Goal: Communication & Community: Ask a question

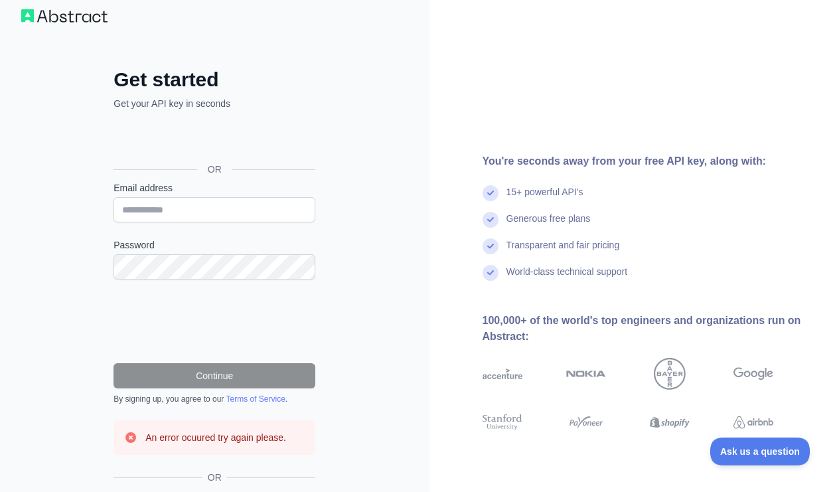
scroll to position [19, 0]
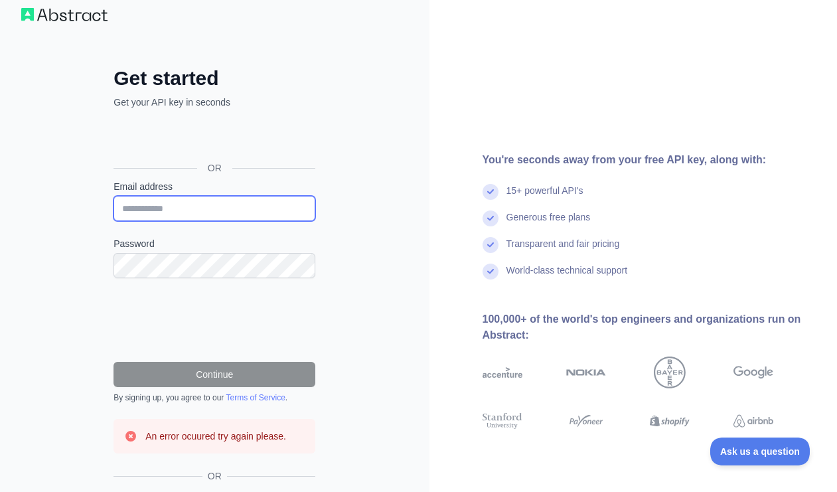
click at [186, 218] on input "Email address" at bounding box center [214, 208] width 202 height 25
type input "**********"
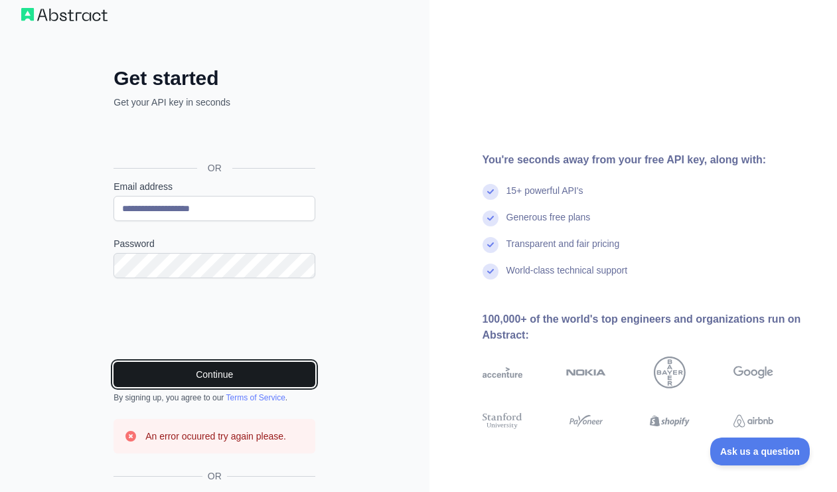
click at [220, 370] on button "Continue" at bounding box center [214, 374] width 202 height 25
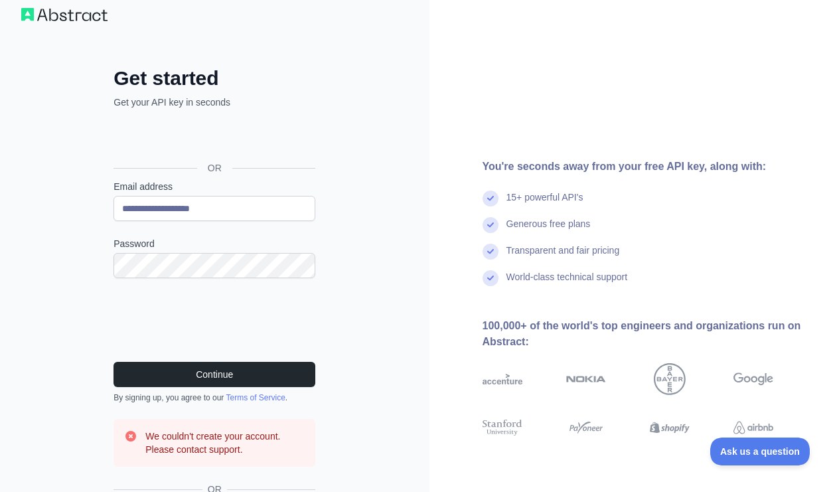
scroll to position [36, 0]
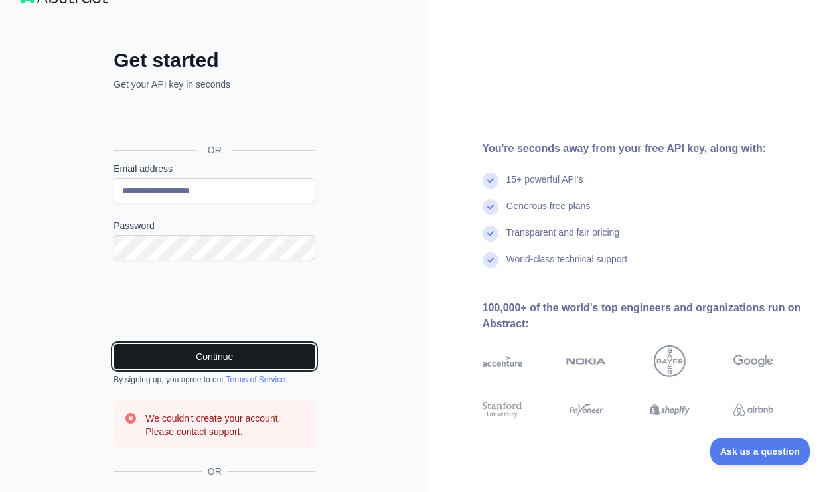
click at [244, 358] on button "Continue" at bounding box center [214, 356] width 202 height 25
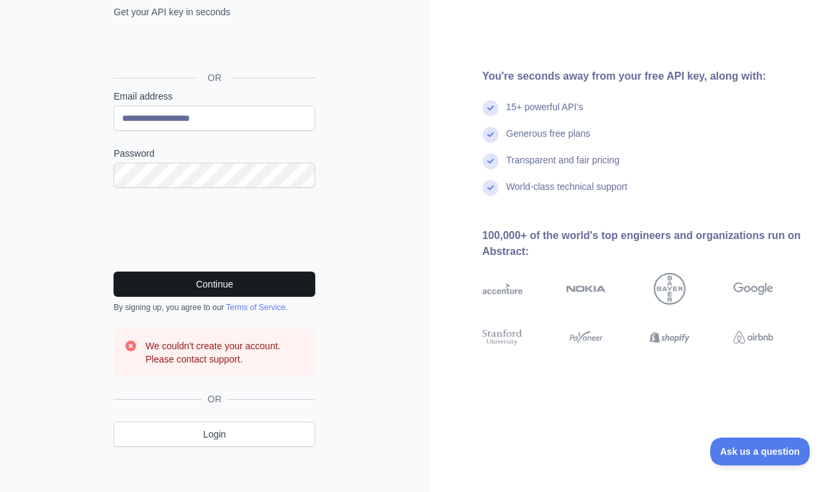
scroll to position [116, 0]
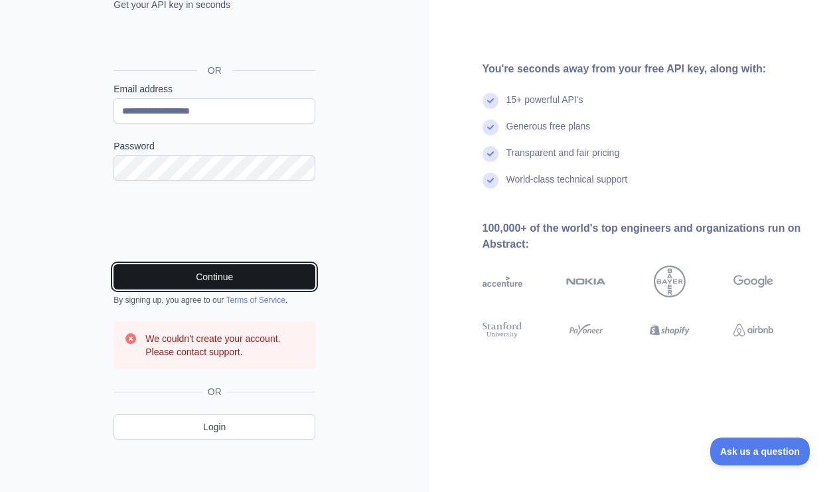
click at [226, 281] on button "Continue" at bounding box center [214, 276] width 202 height 25
click at [225, 285] on button "Continue" at bounding box center [214, 276] width 202 height 25
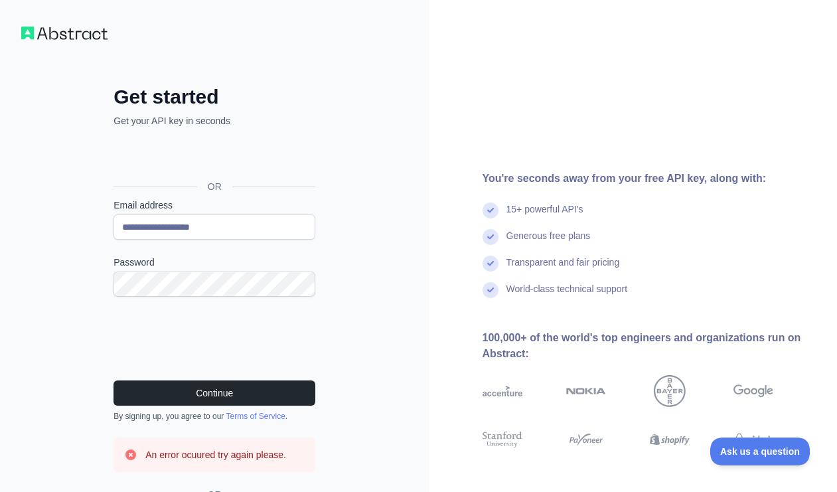
scroll to position [103, 0]
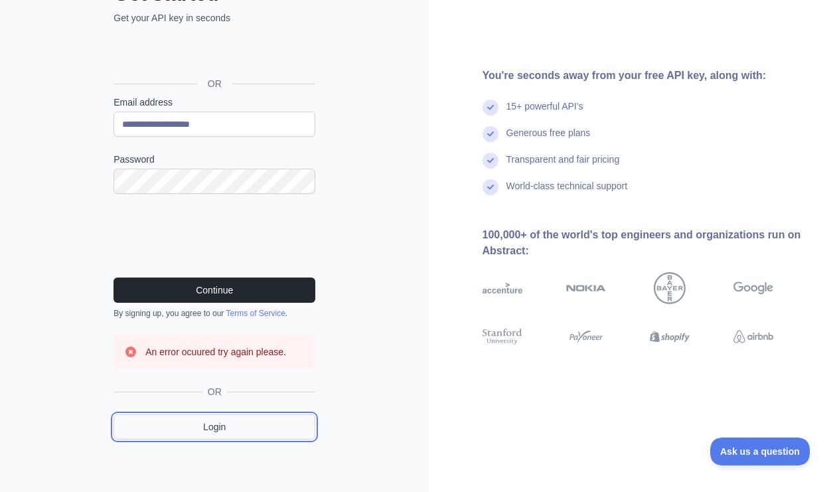
click at [232, 431] on link "Login" at bounding box center [214, 426] width 202 height 25
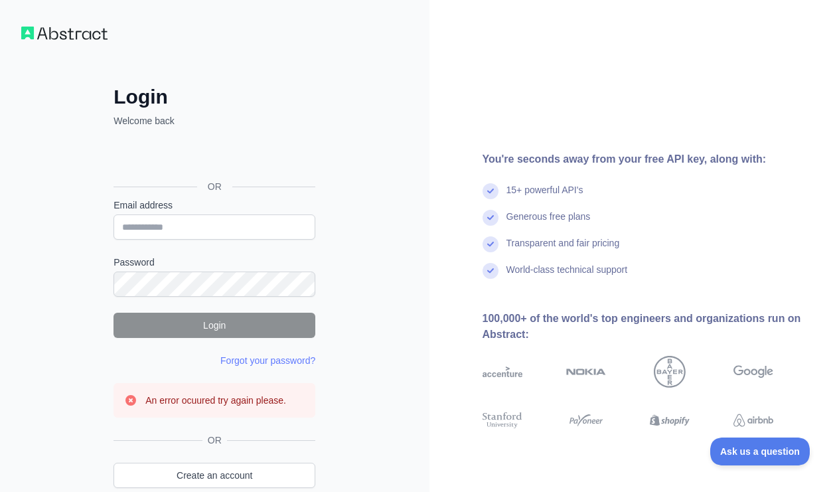
scroll to position [65, 0]
click at [742, 443] on button "Ask us a question" at bounding box center [753, 449] width 100 height 28
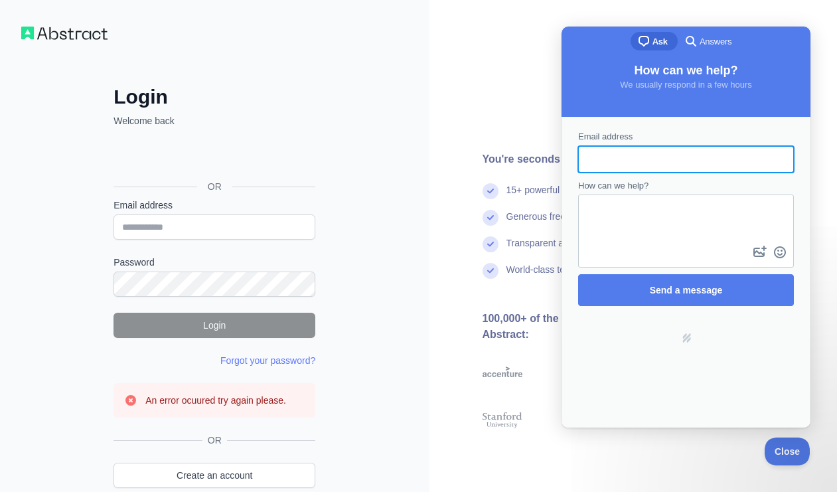
click at [689, 163] on input "Email address" at bounding box center [686, 159] width 194 height 24
type input "**********"
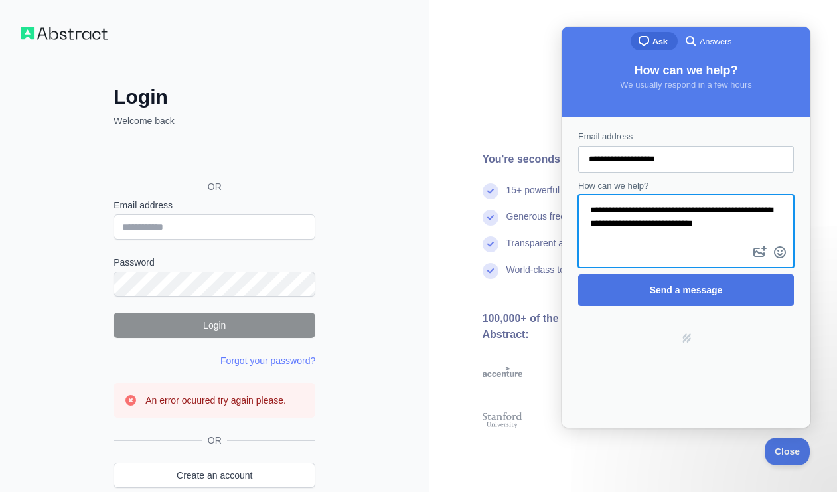
type textarea "**********"
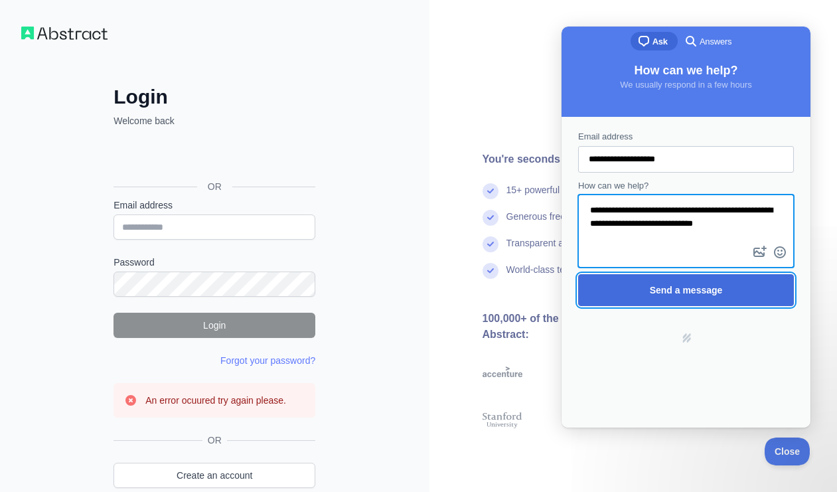
click at [703, 286] on span "Send a message" at bounding box center [686, 290] width 73 height 11
